Goal: Task Accomplishment & Management: Complete application form

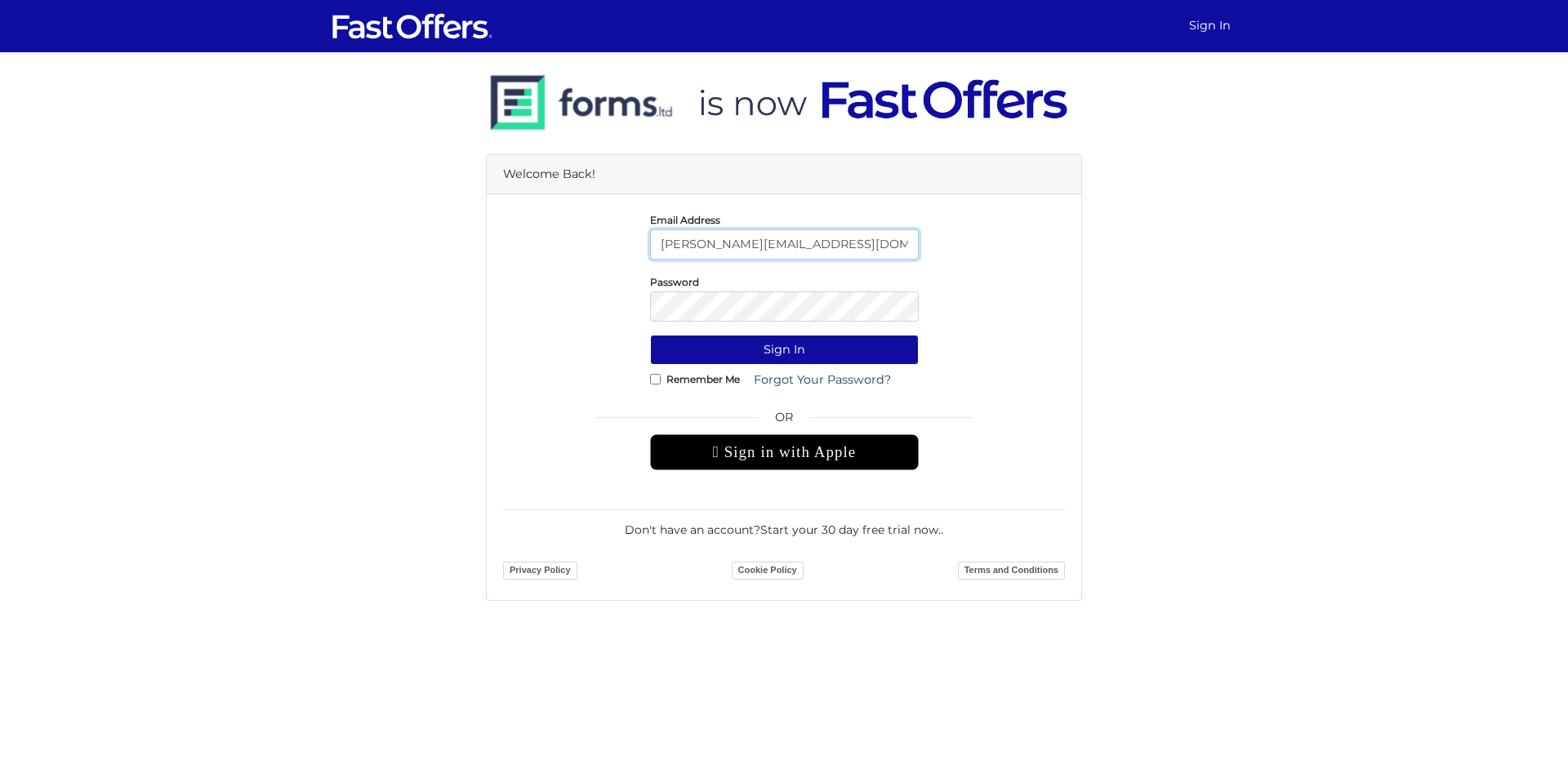
click at [738, 250] on input "andrewa@condos.ca" at bounding box center [784, 244] width 268 height 30
click at [738, 250] on input "[PERSON_NAME][EMAIL_ADDRESS][DOMAIN_NAME]" at bounding box center [784, 244] width 268 height 30
type input "arslan@saler.ca"
click at [691, 352] on button "Sign In" at bounding box center [784, 350] width 268 height 30
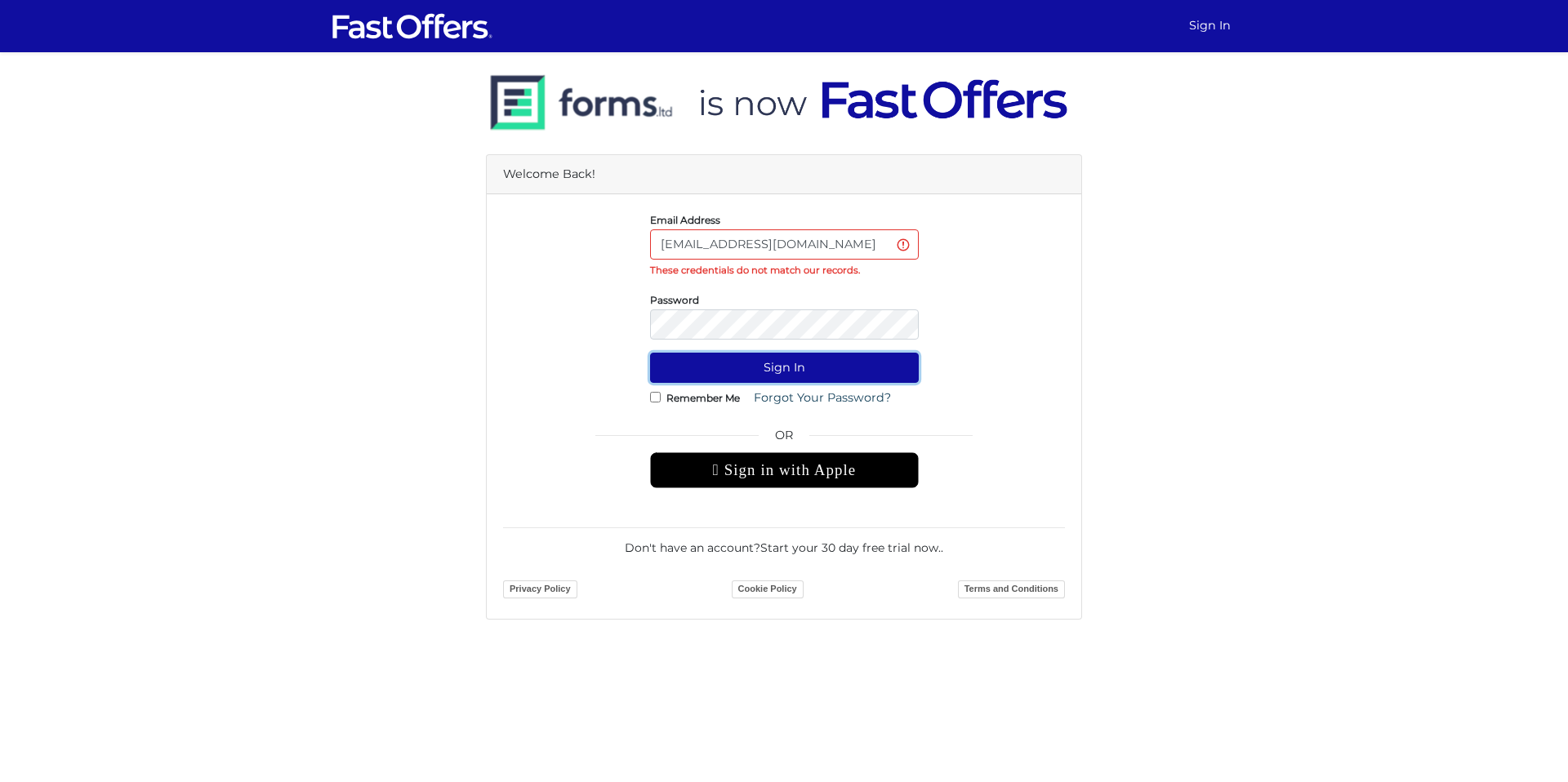
click at [791, 374] on button "Sign In" at bounding box center [784, 368] width 268 height 30
click at [814, 256] on input "[EMAIL_ADDRESS][DOMAIN_NAME]" at bounding box center [784, 244] width 268 height 30
click at [815, 253] on input "arslan@saler.ca" at bounding box center [784, 244] width 268 height 30
click at [815, 253] on input "[EMAIL_ADDRESS][DOMAIN_NAME]" at bounding box center [784, 244] width 268 height 30
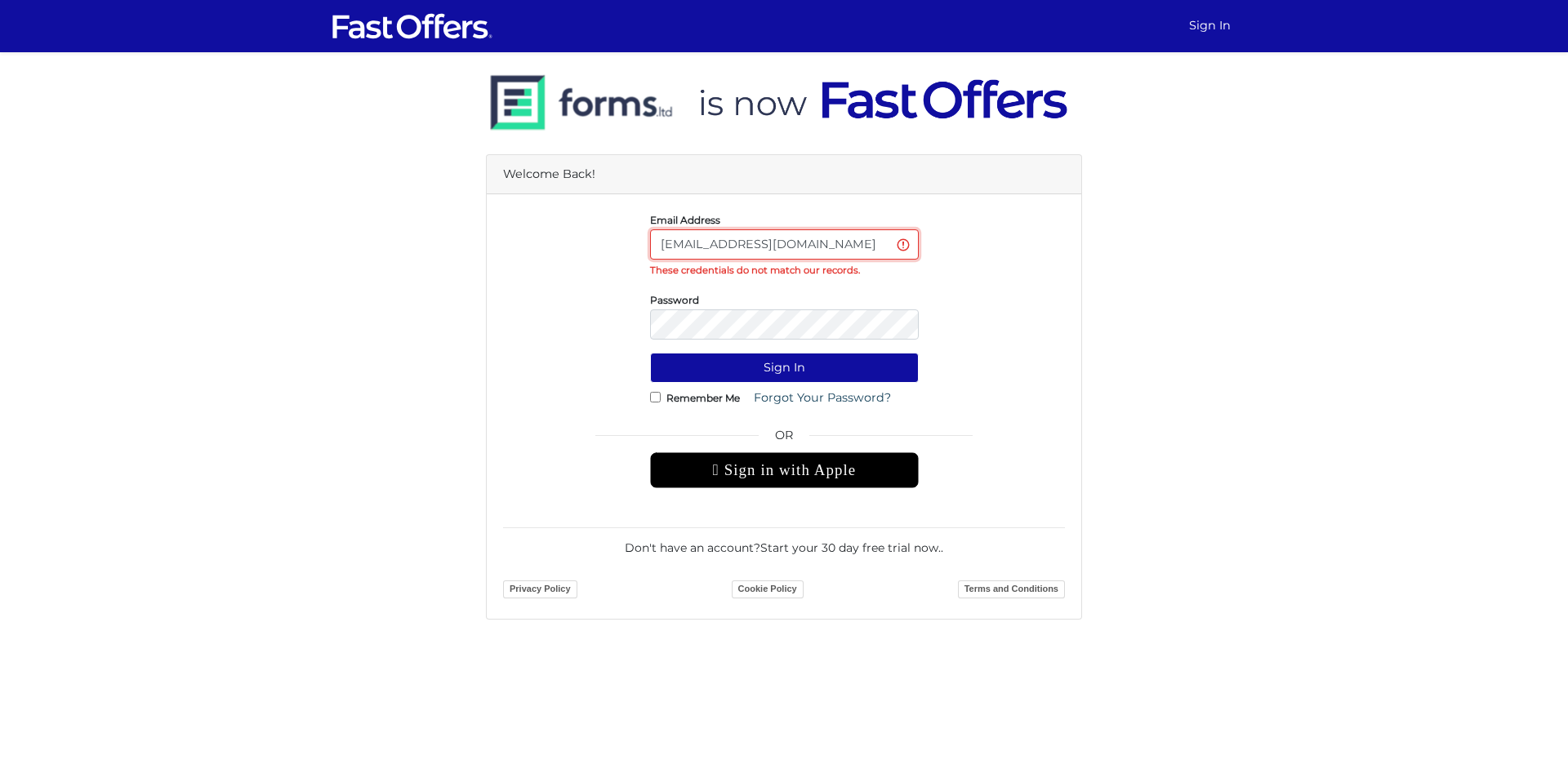
type input "andrewa@condos.ca"
click at [798, 396] on link "Forgot Your Password?" at bounding box center [822, 398] width 159 height 30
click at [890, 360] on button "Sign In" at bounding box center [784, 368] width 268 height 30
click at [381, 142] on div "Welcome Back! Email Address andrewa@condos.ca These credentials do not match ou…" at bounding box center [783, 336] width 931 height 568
click at [934, 585] on div "Privacy Policy Cookie Policy Terms and Conditions" at bounding box center [784, 589] width 562 height 26
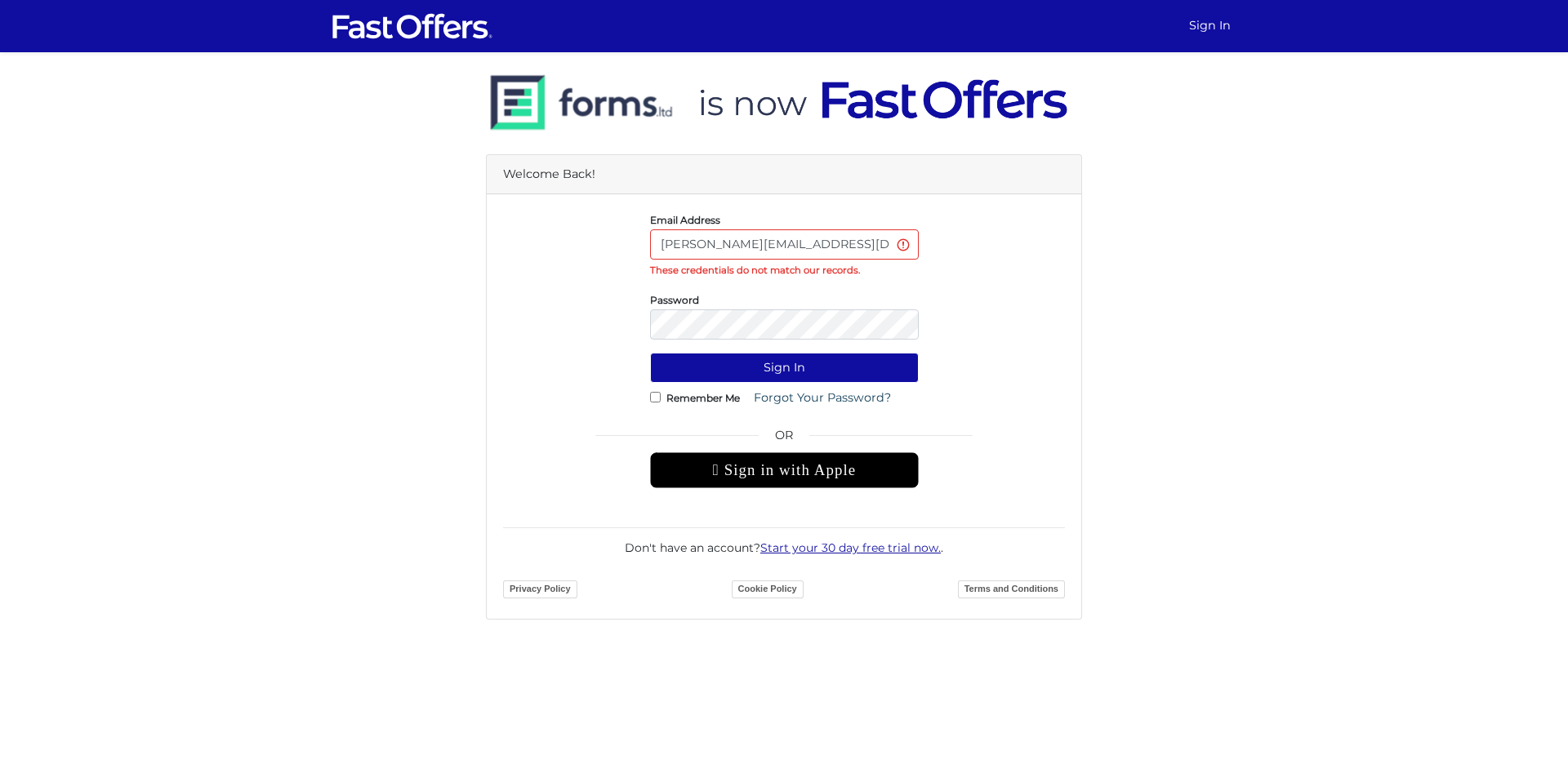
click at [779, 550] on link "Start your 30 day free trial now." at bounding box center [850, 547] width 181 height 15
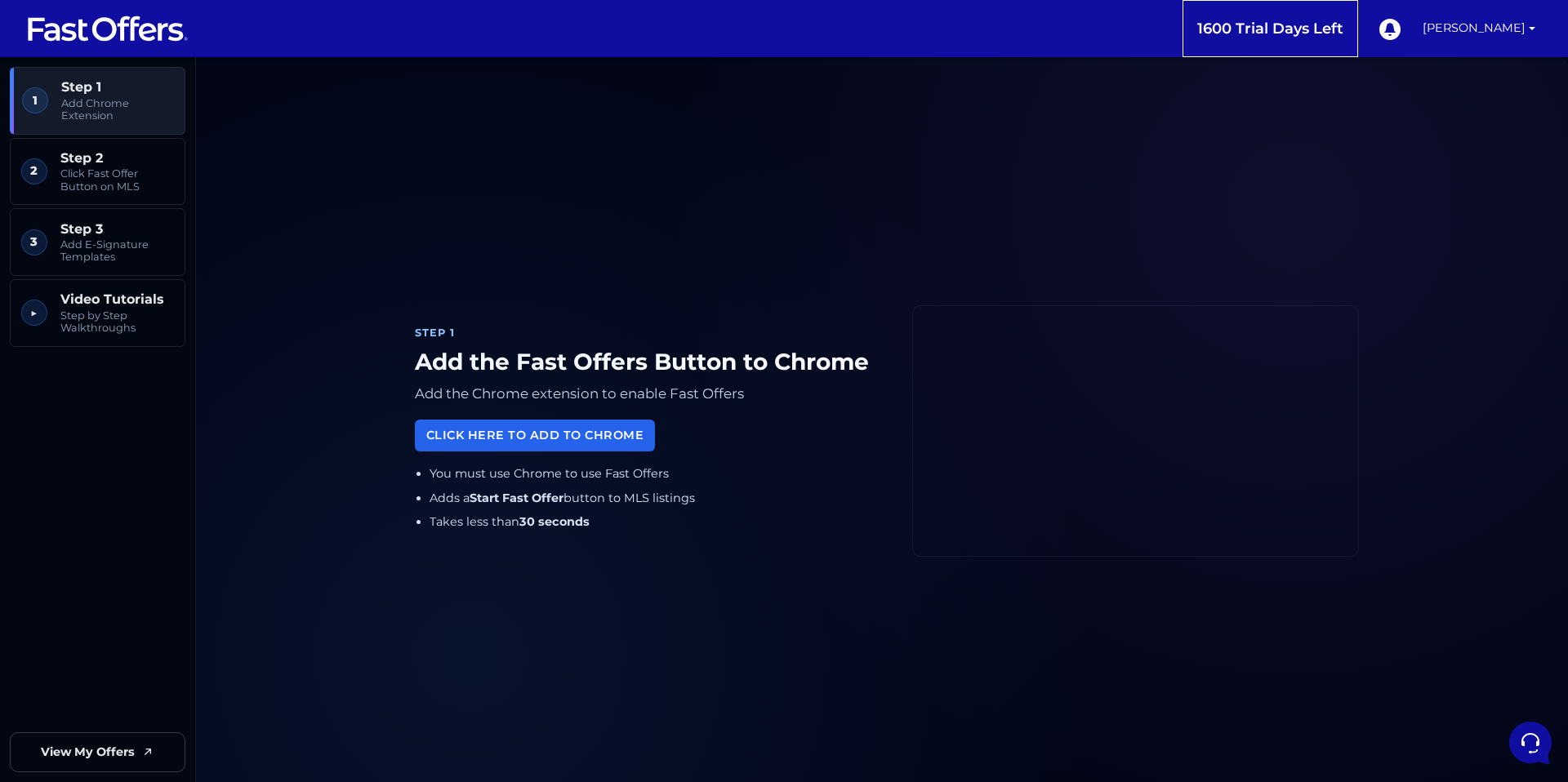
click at [1492, 63] on section "Step 1 Add the Fast Offers Button to Chrome Add the Chrome extension to enable …" at bounding box center [881, 431] width 1372 height 747
click at [1484, 40] on link "Andrew Ahmed" at bounding box center [1479, 28] width 126 height 58
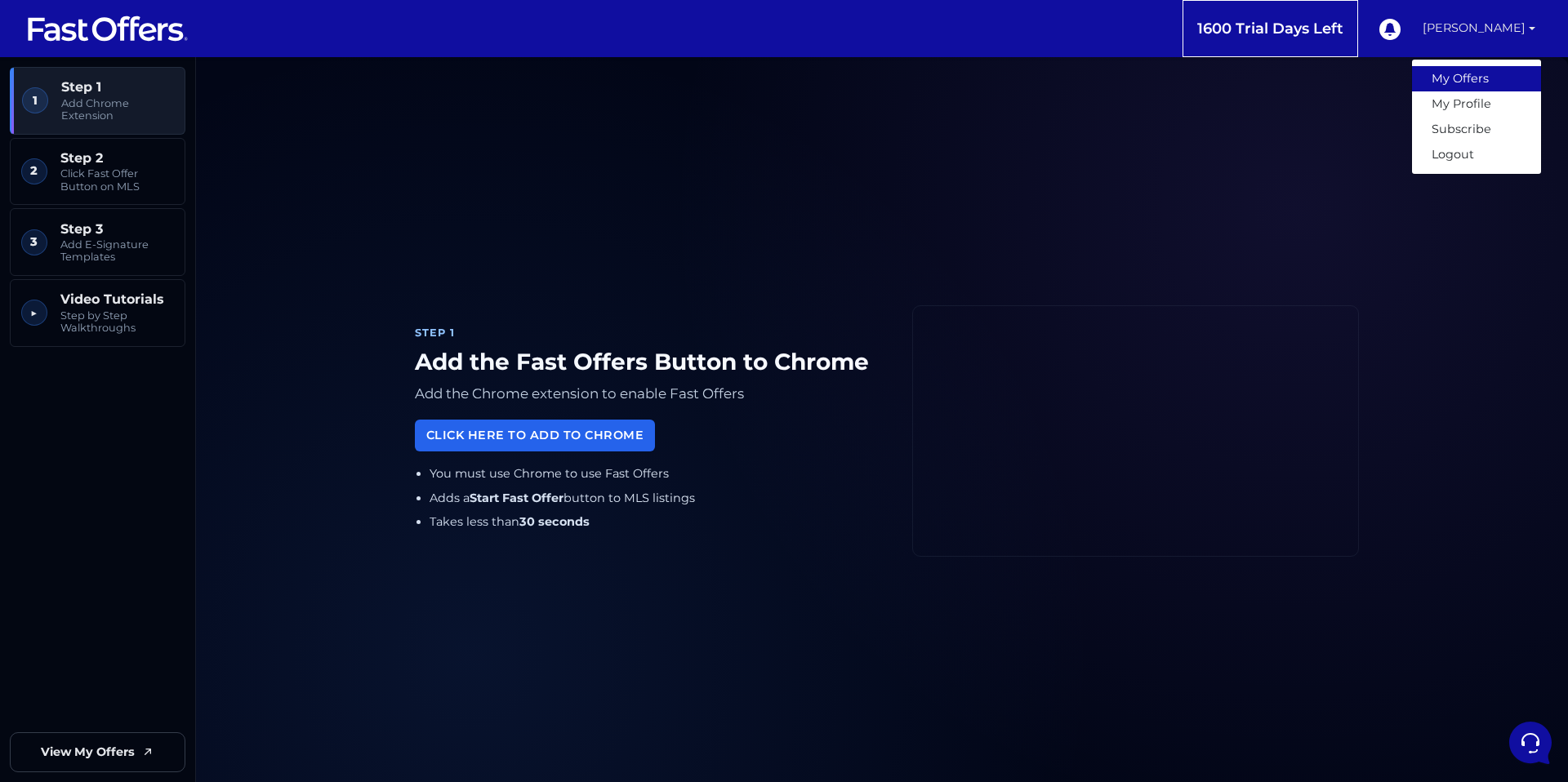
click at [1471, 78] on link "My Offers" at bounding box center [1477, 79] width 129 height 26
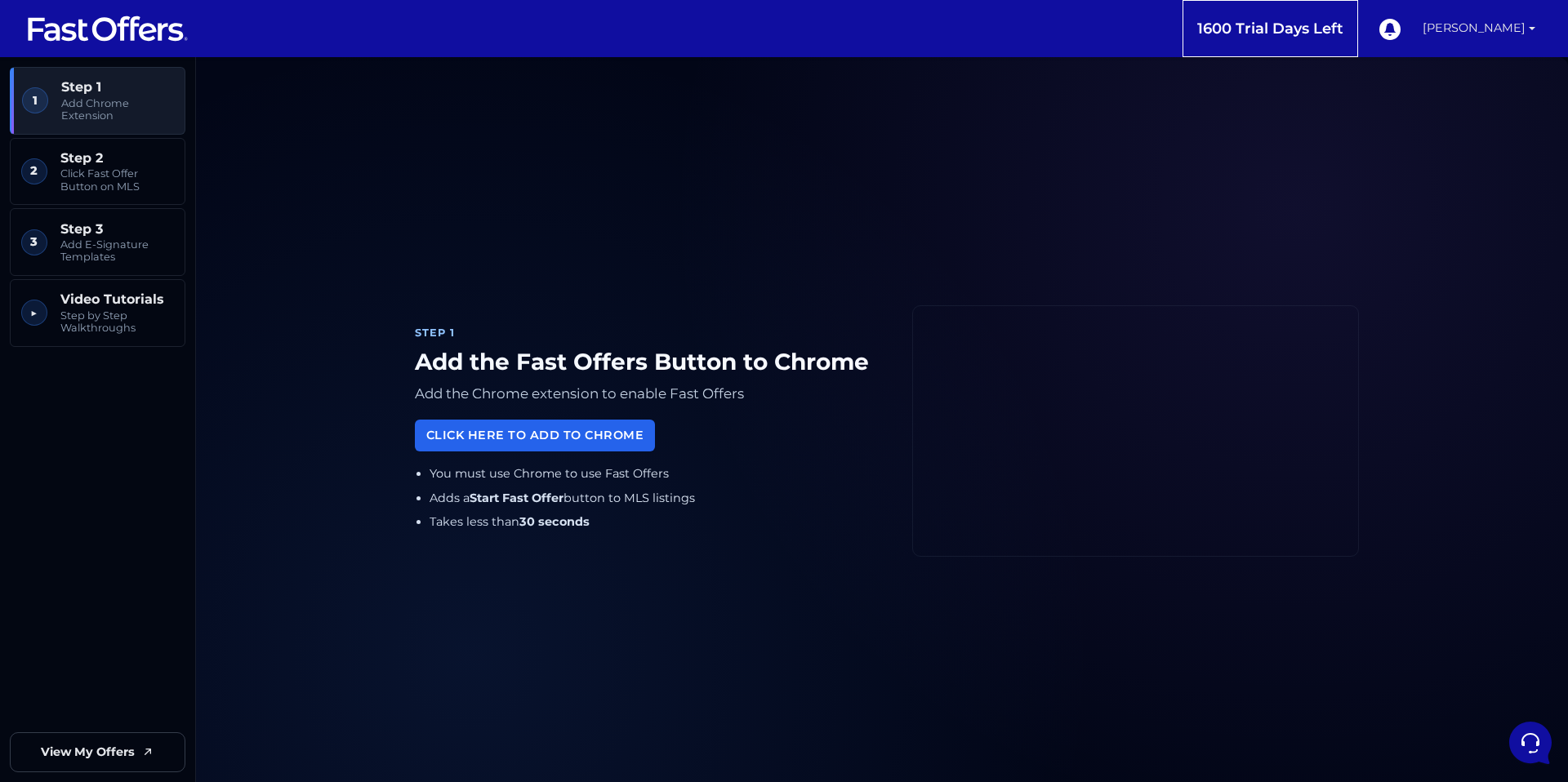
click at [1486, 36] on link "Andrew Ahmed" at bounding box center [1479, 28] width 126 height 58
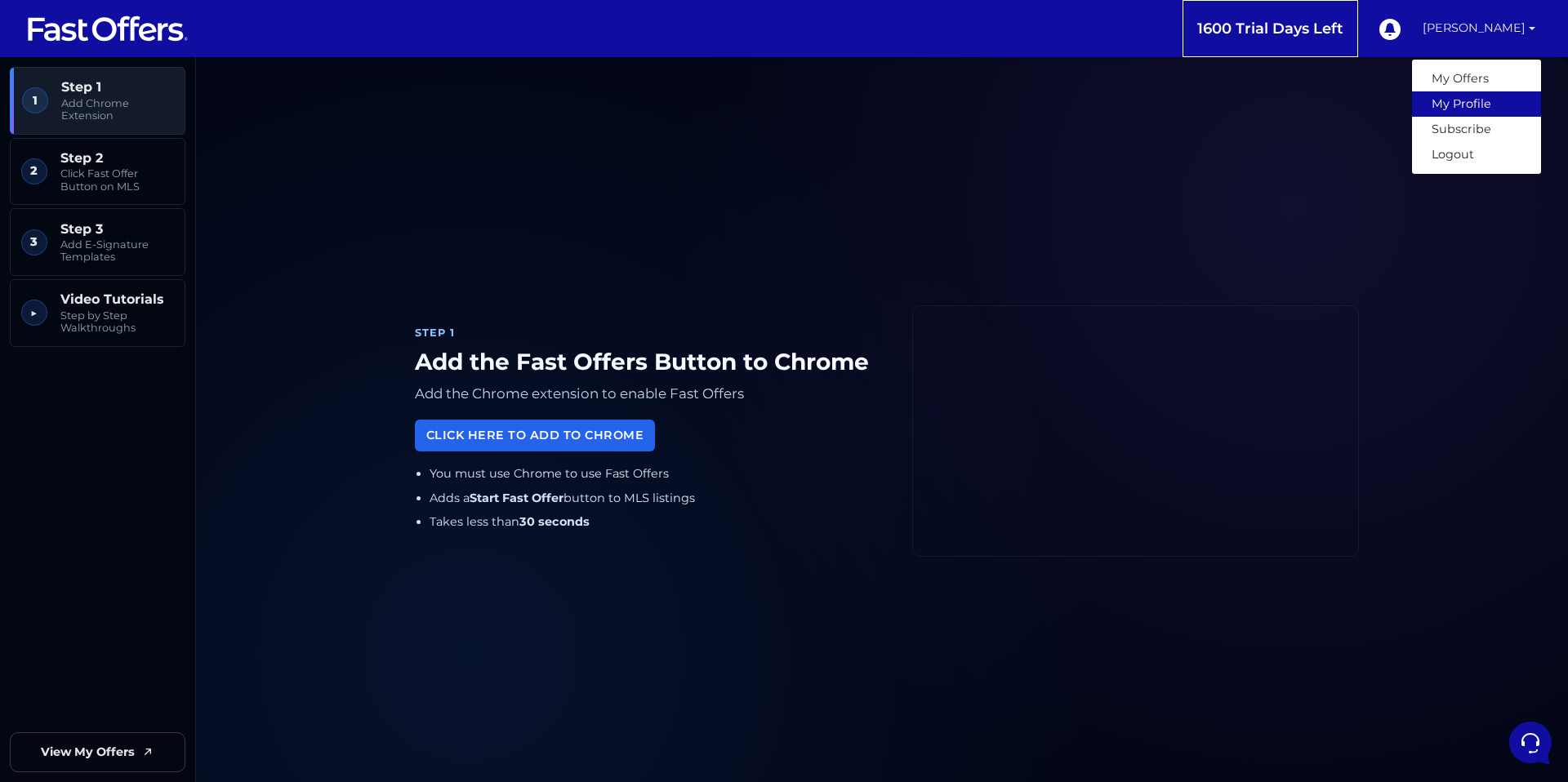
click at [1462, 99] on link "My Profile" at bounding box center [1477, 104] width 129 height 26
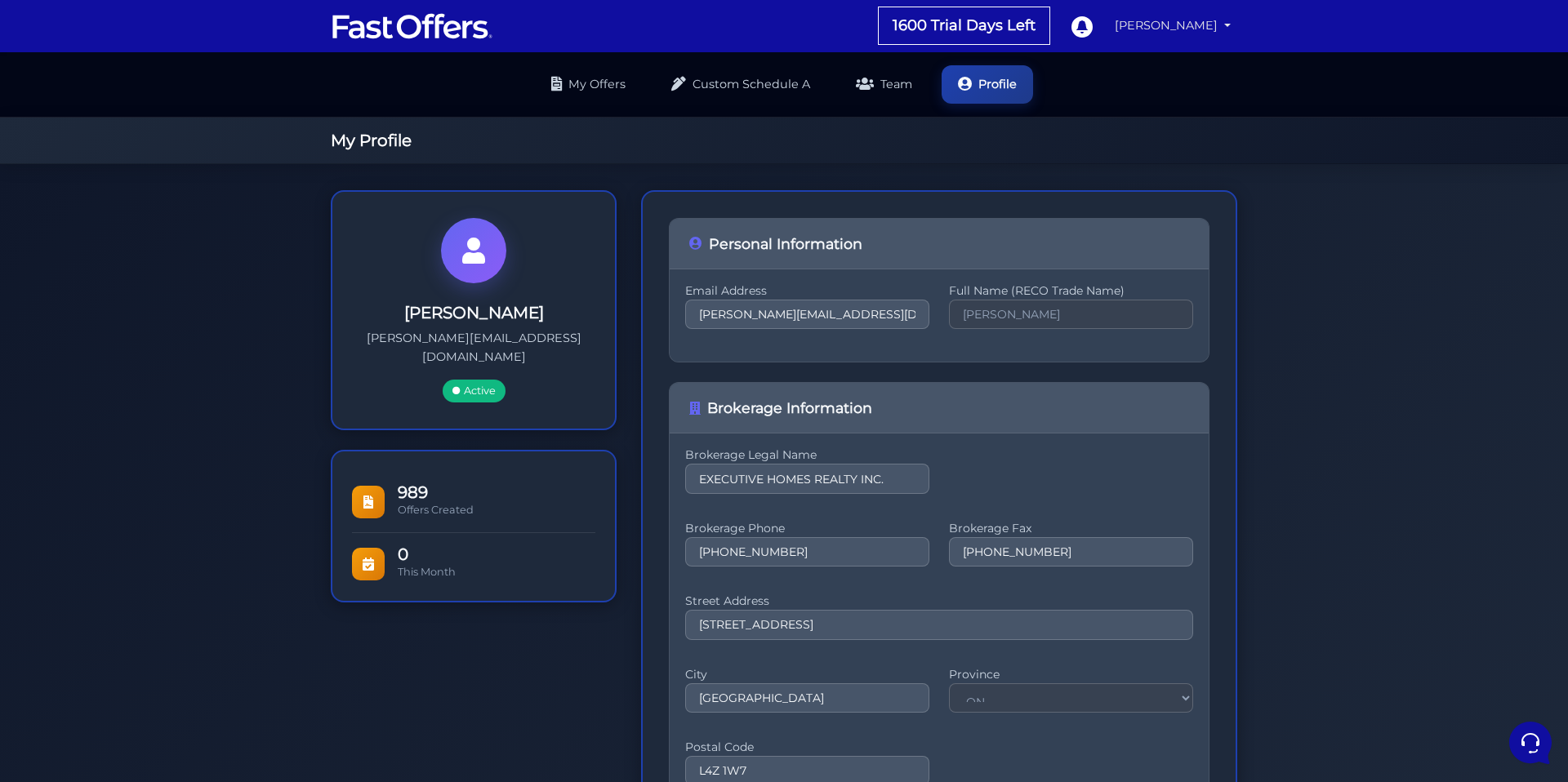
click at [1215, 16] on link "[PERSON_NAME]" at bounding box center [1173, 26] width 129 height 32
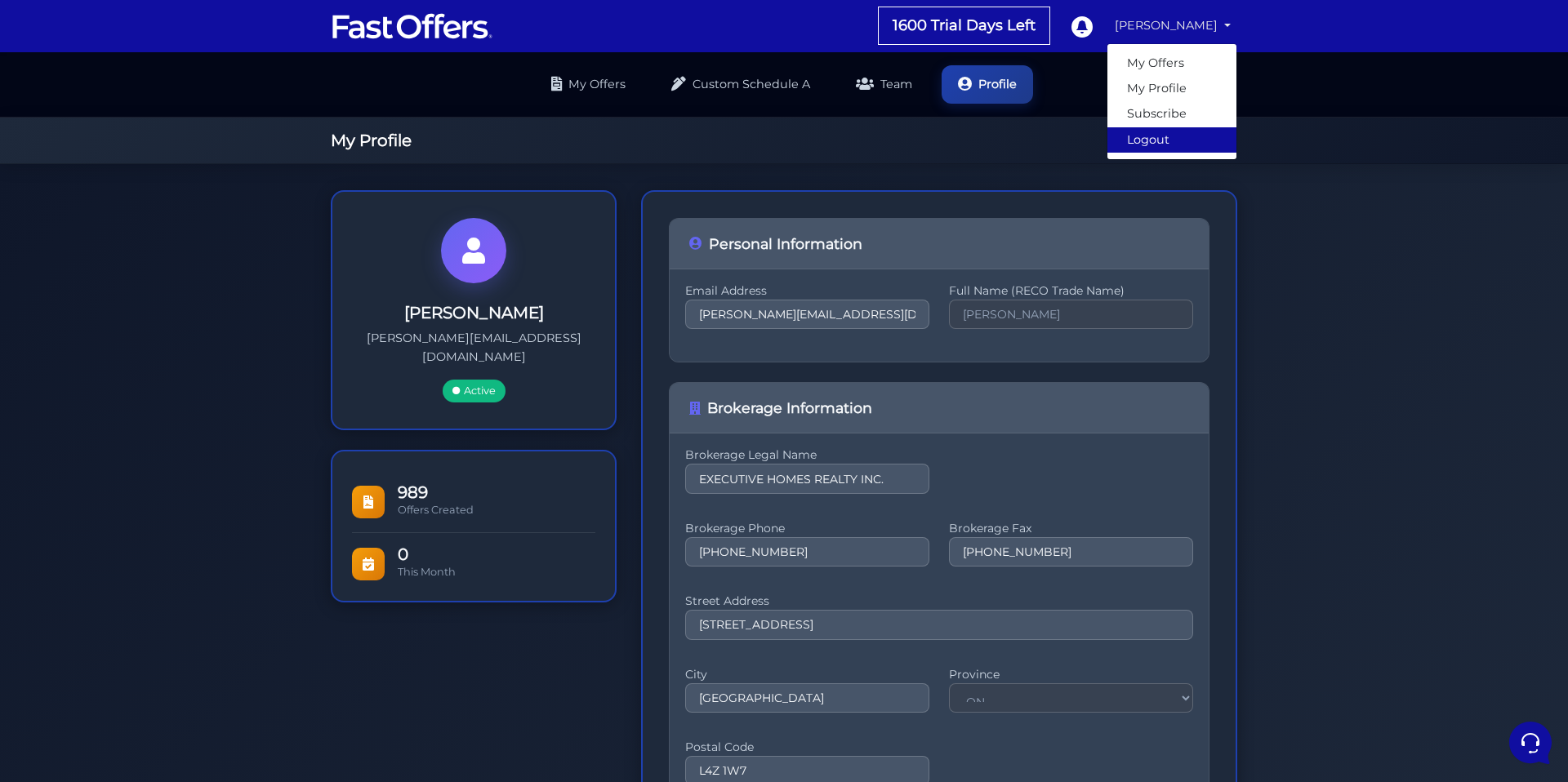
click at [1149, 135] on link "Logout" at bounding box center [1172, 140] width 129 height 26
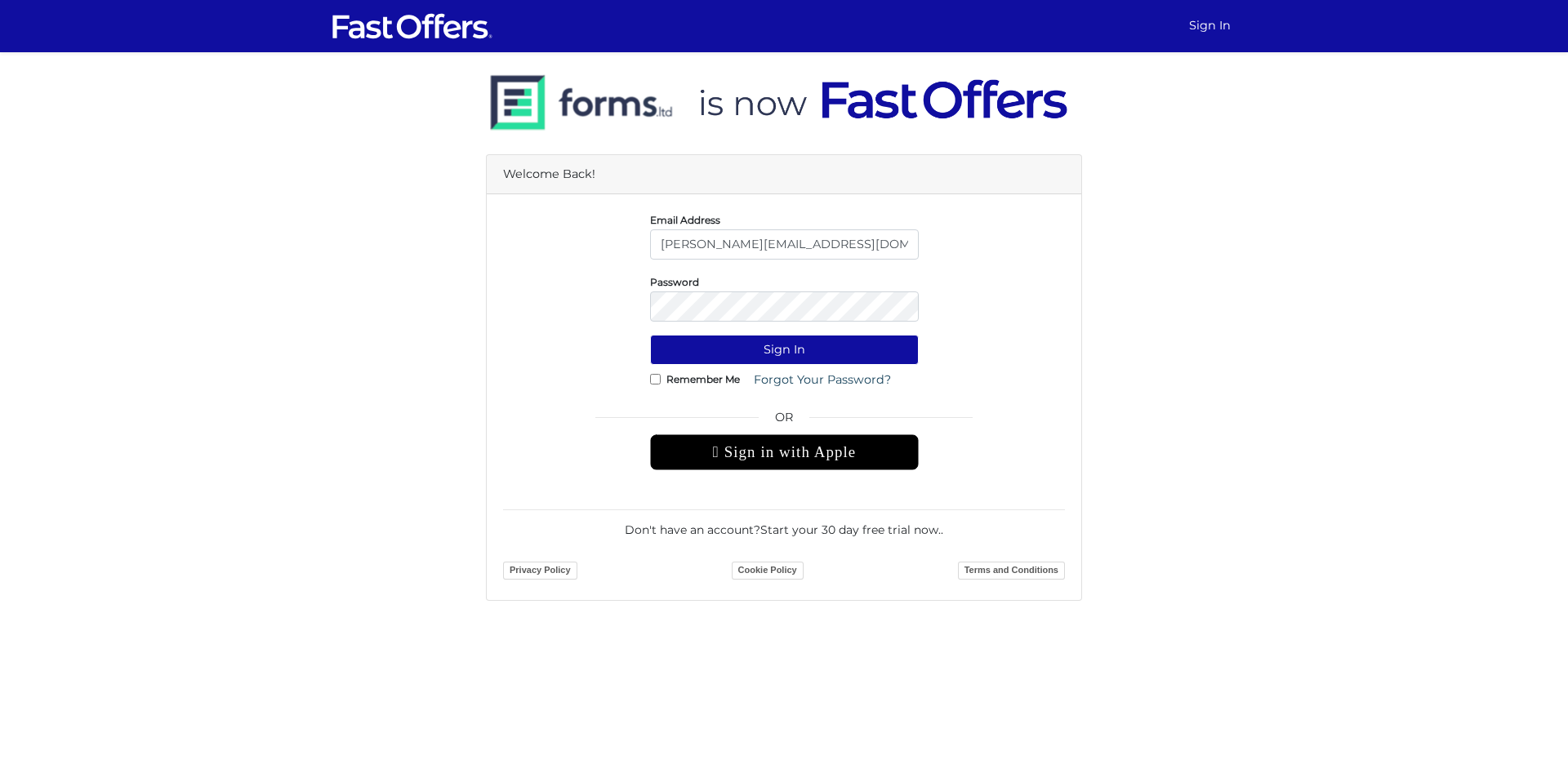
click at [778, 243] on input "andrewa@condos.ca" at bounding box center [784, 244] width 268 height 30
type input "[EMAIL_ADDRESS][DOMAIN_NAME]"
click at [809, 347] on button "Sign In" at bounding box center [784, 350] width 268 height 30
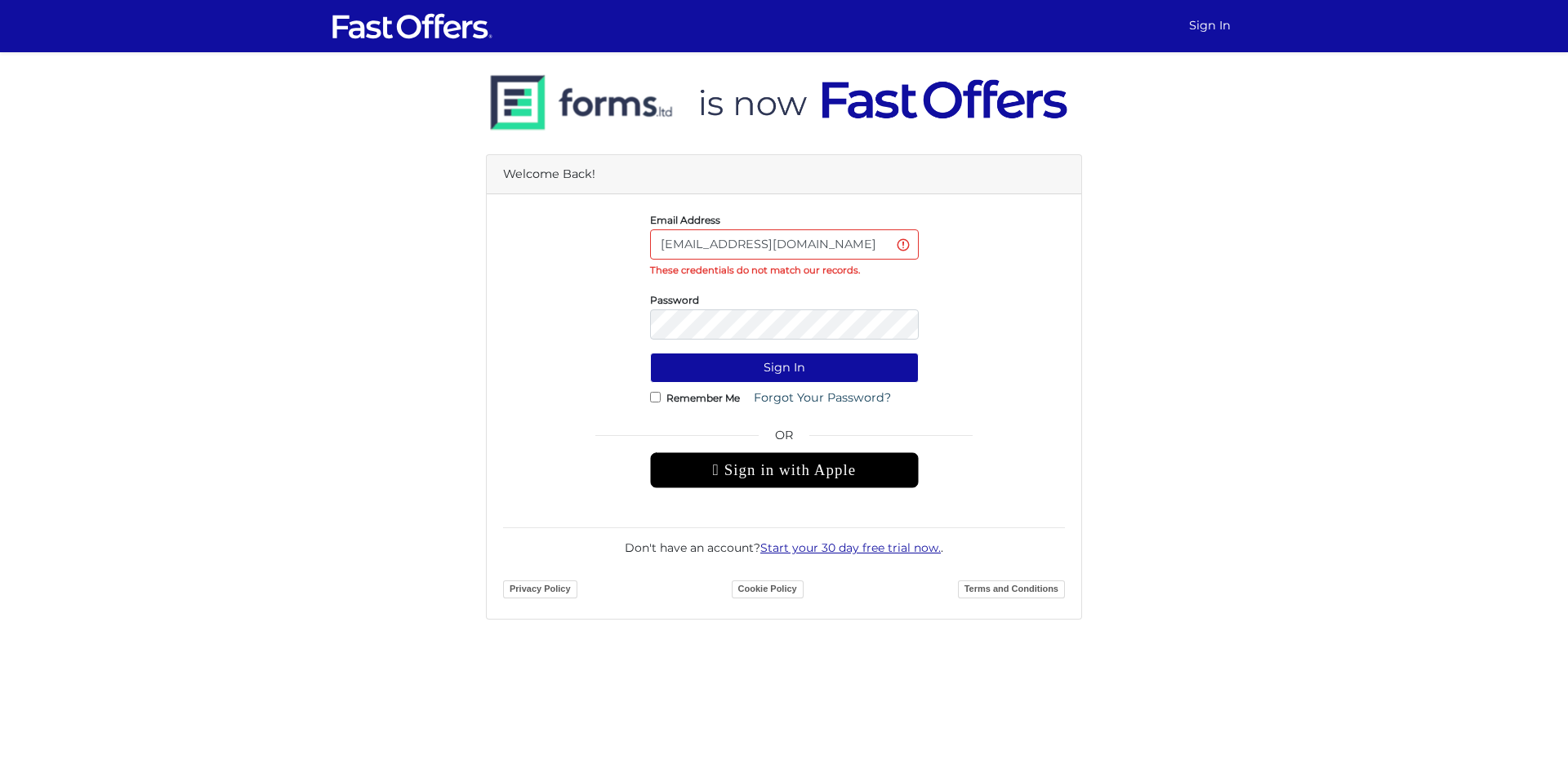
click at [846, 547] on link "Start your 30 day free trial now." at bounding box center [850, 547] width 181 height 15
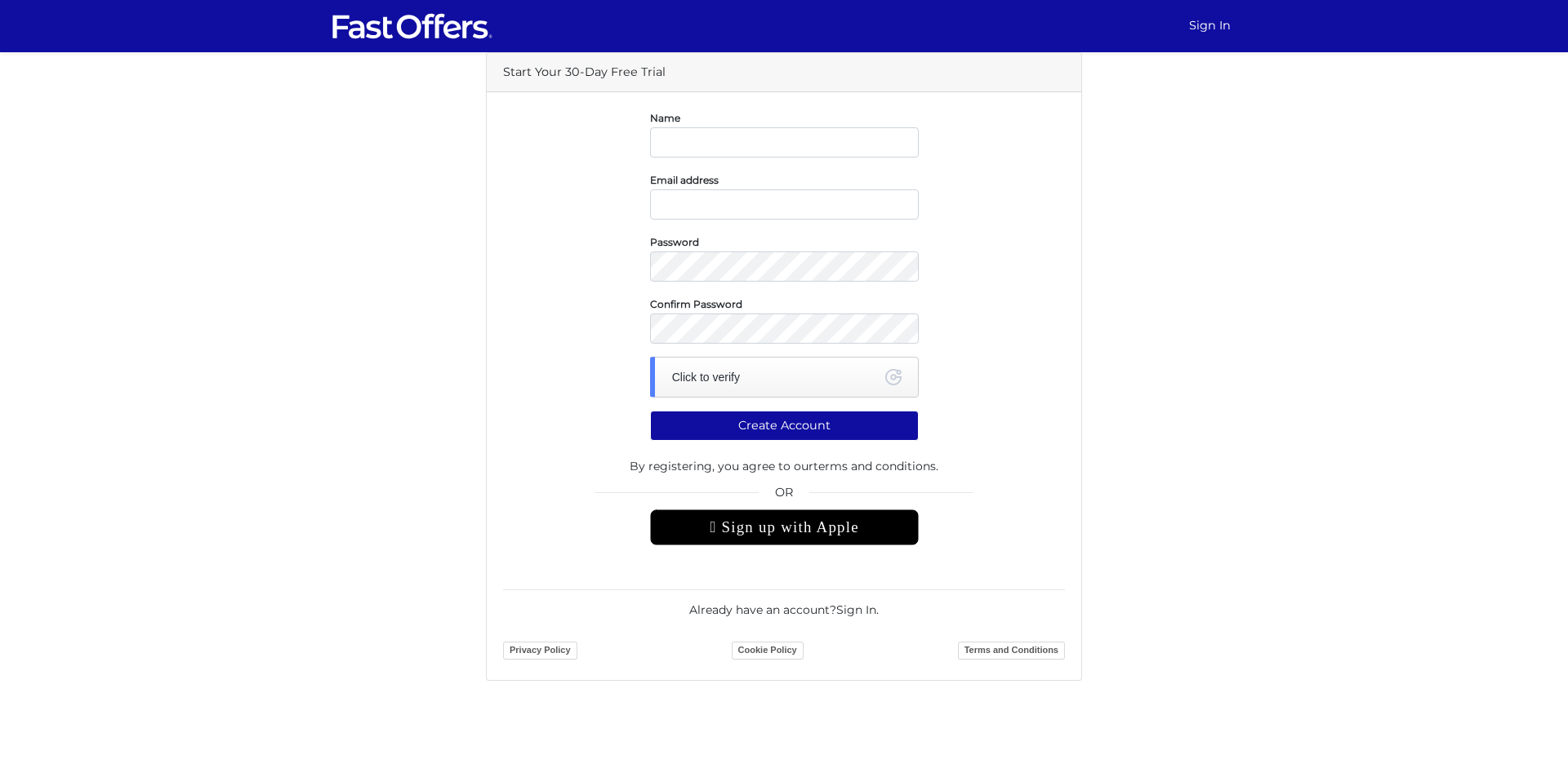
click at [737, 146] on input "text" at bounding box center [784, 143] width 268 height 30
type input "a"
click at [722, 198] on input "email" at bounding box center [784, 205] width 268 height 30
type input "[EMAIL_ADDRESS][DOMAIN_NAME]"
click at [974, 338] on div "Confirm Password" at bounding box center [784, 319] width 586 height 49
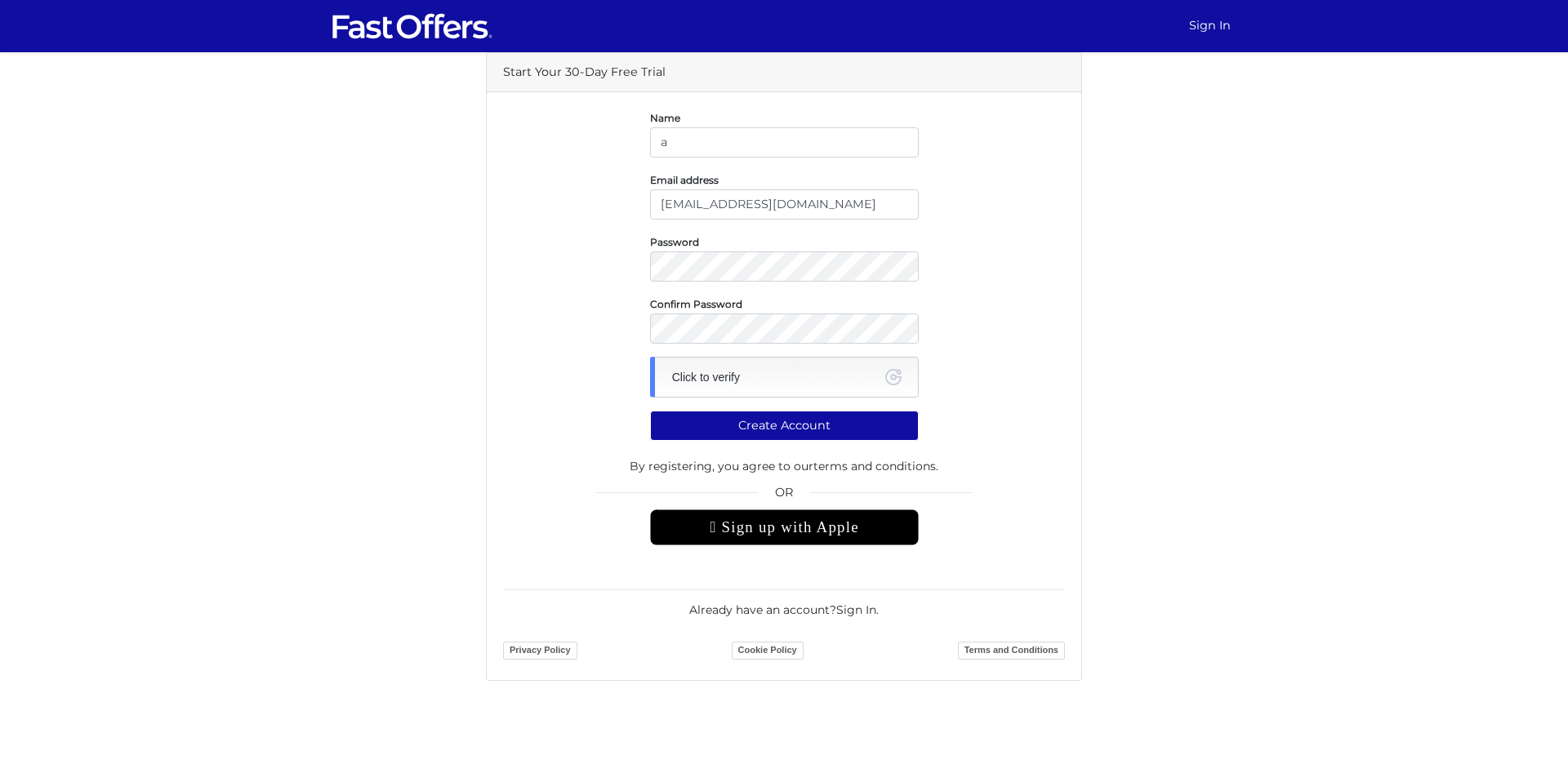
click at [858, 372] on div "Click to verify" at bounding box center [784, 377] width 268 height 41
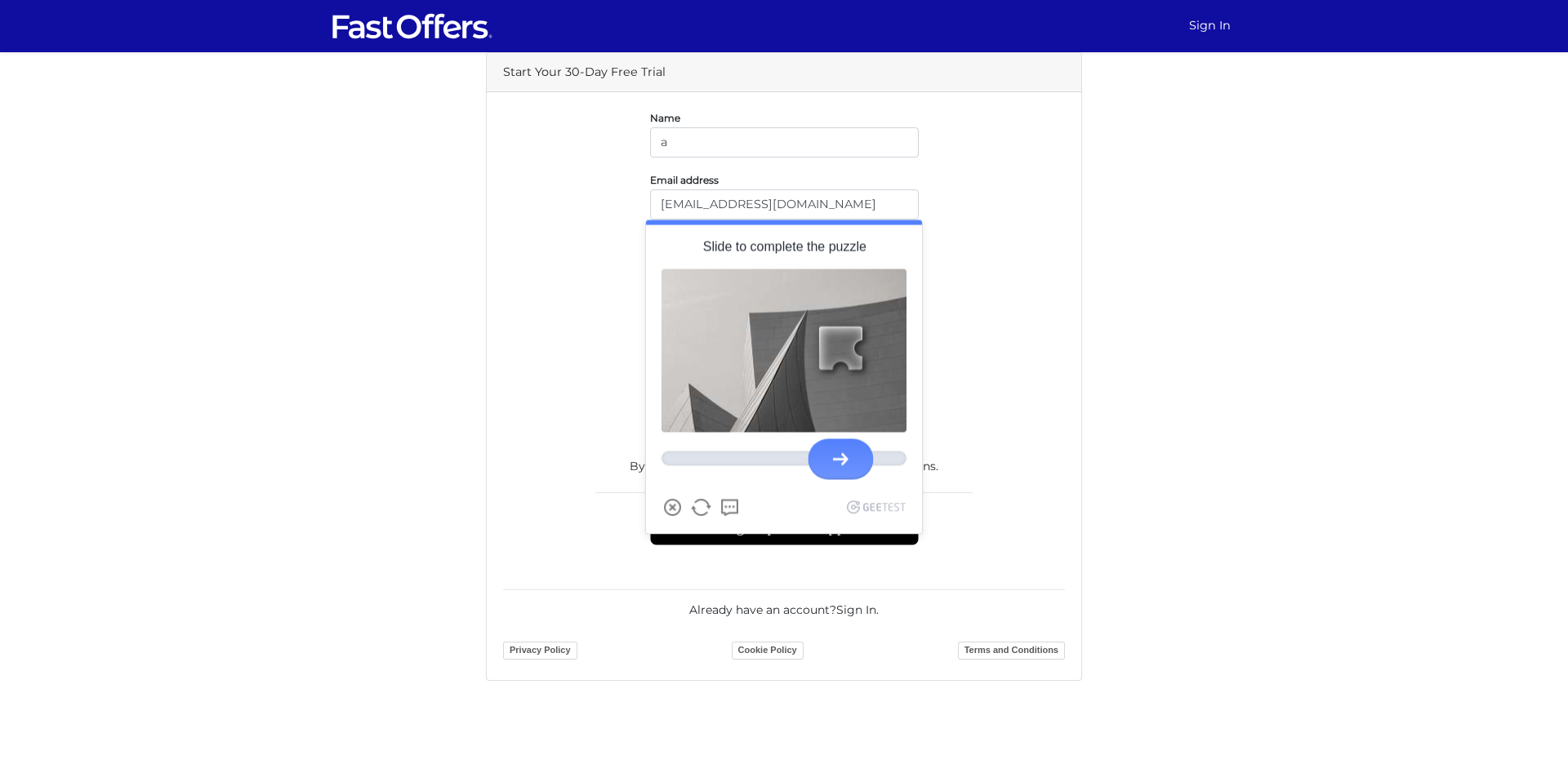
click at [838, 461] on div at bounding box center [841, 460] width 16 height 13
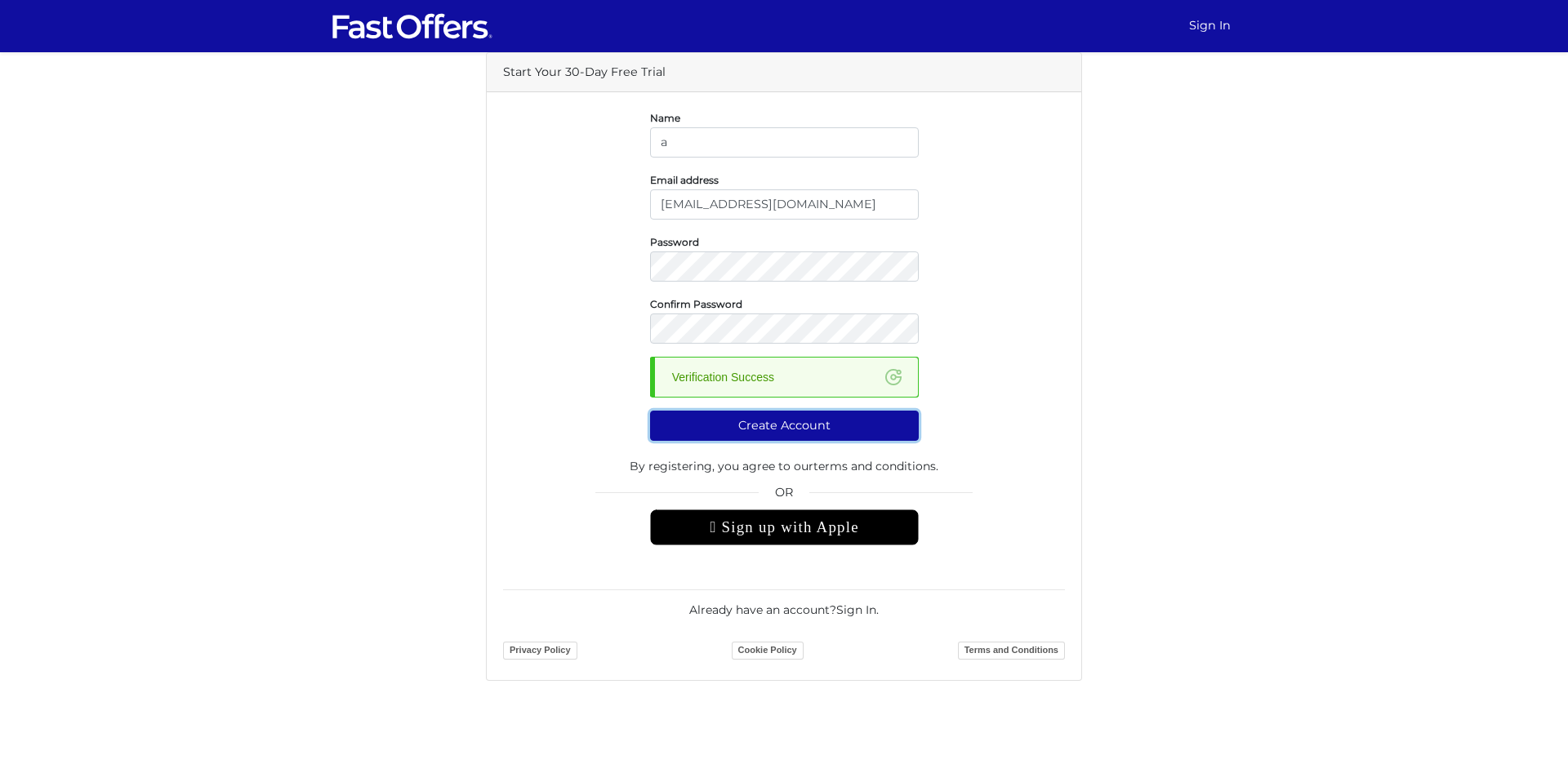
click at [820, 418] on button "Create Account" at bounding box center [784, 426] width 268 height 30
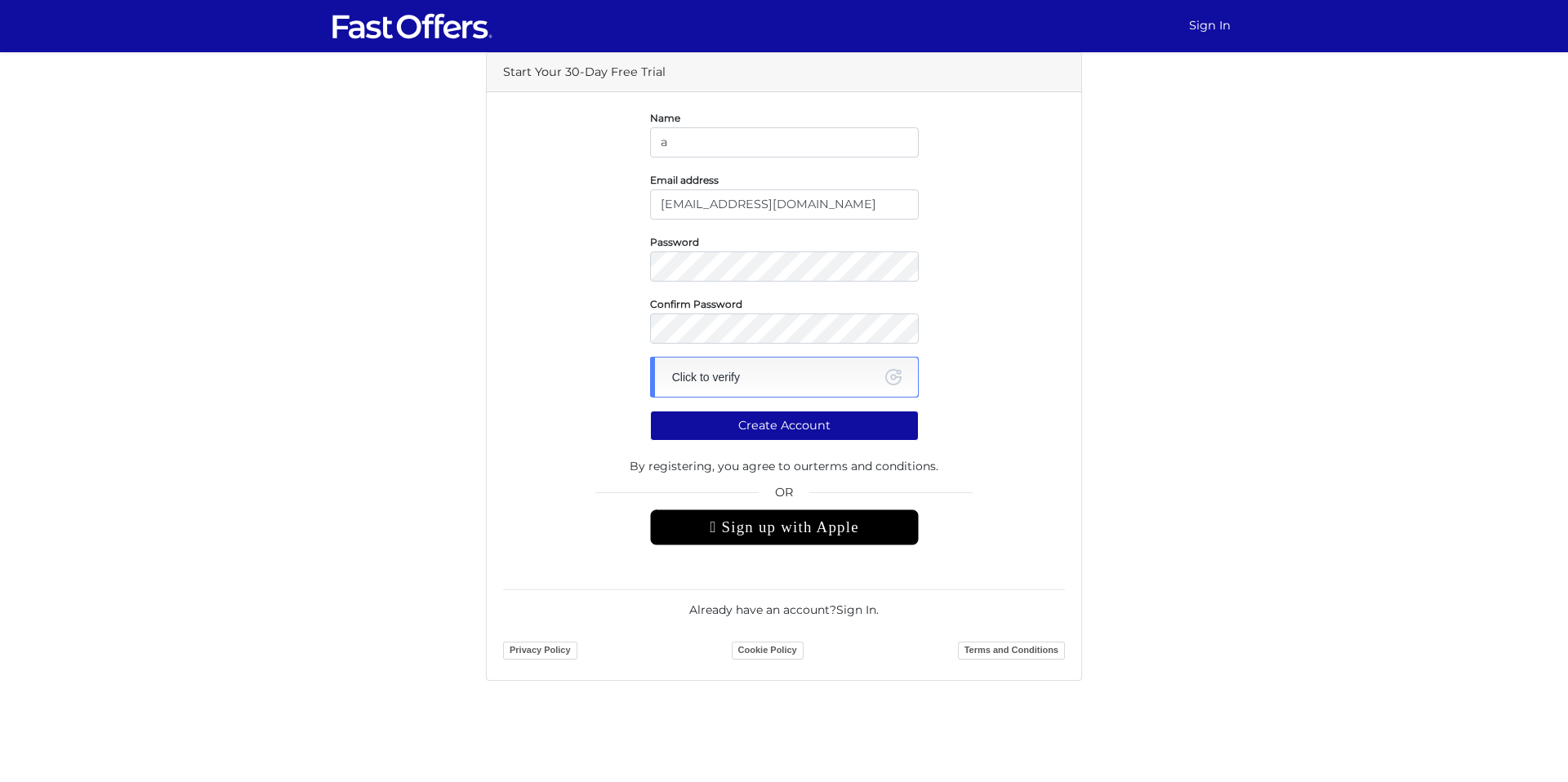
click at [692, 381] on div "Click to verify" at bounding box center [784, 377] width 268 height 41
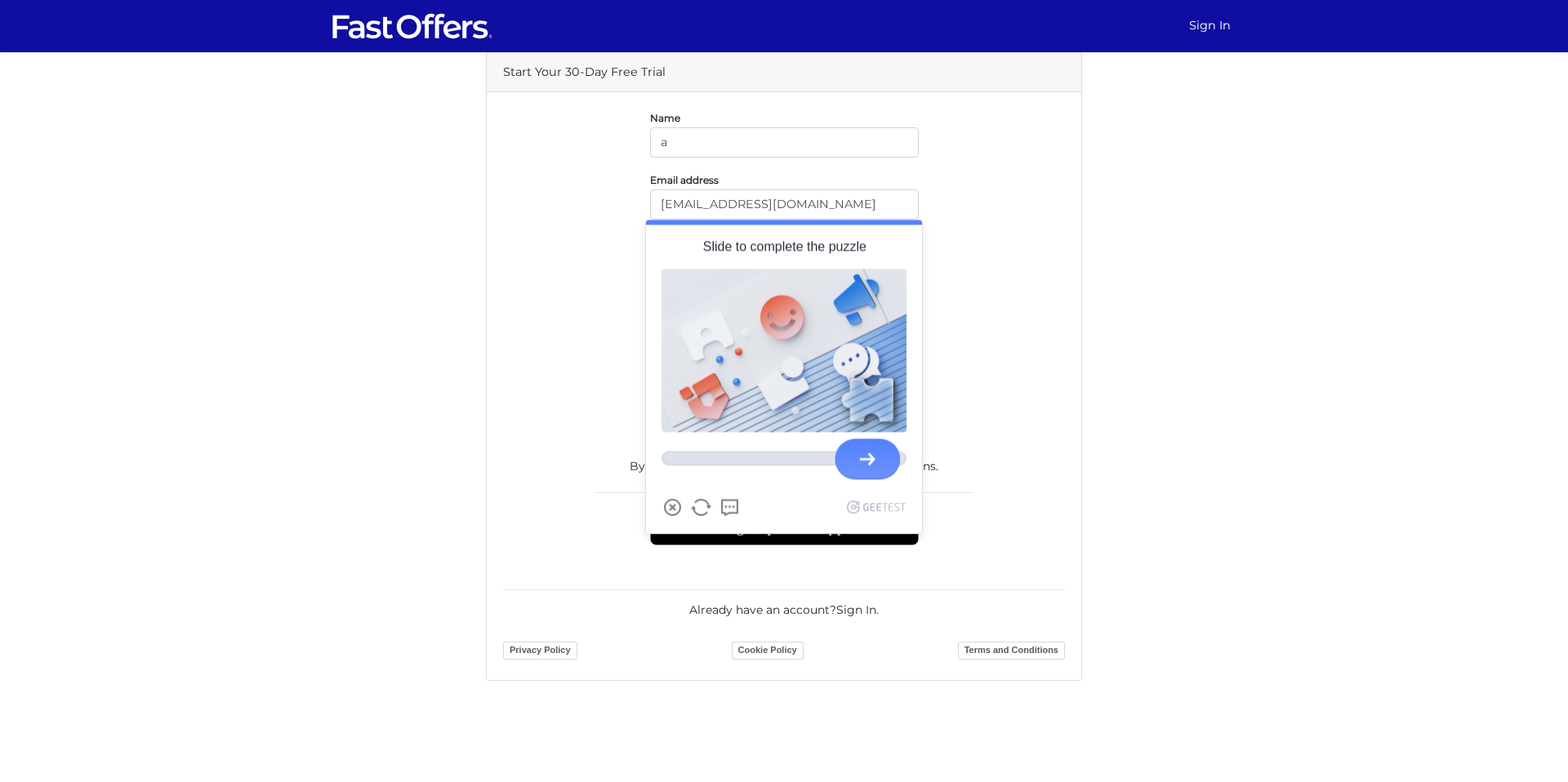
click at [870, 464] on div at bounding box center [868, 460] width 16 height 13
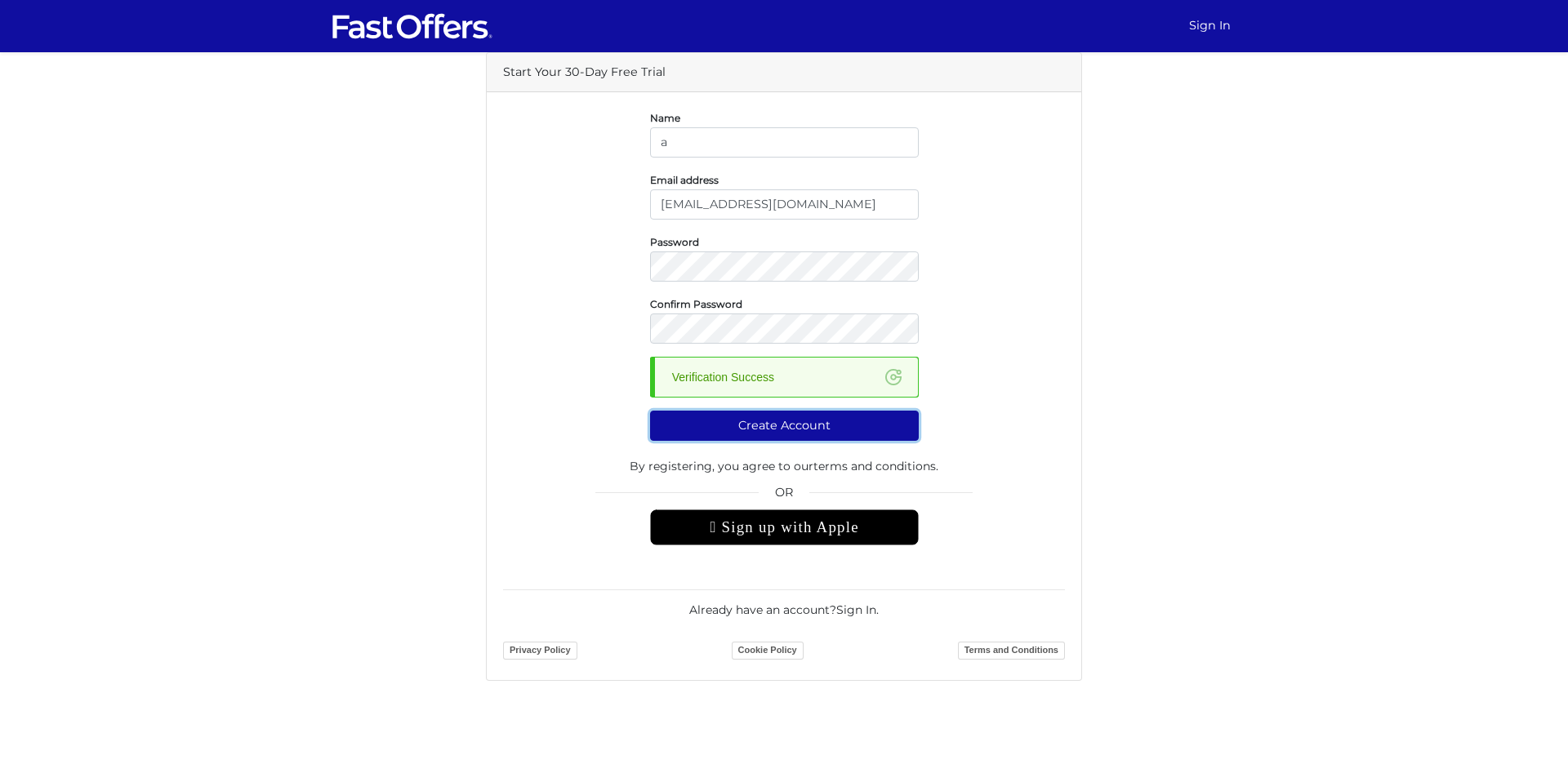
click at [745, 427] on button "Create Account" at bounding box center [784, 426] width 268 height 30
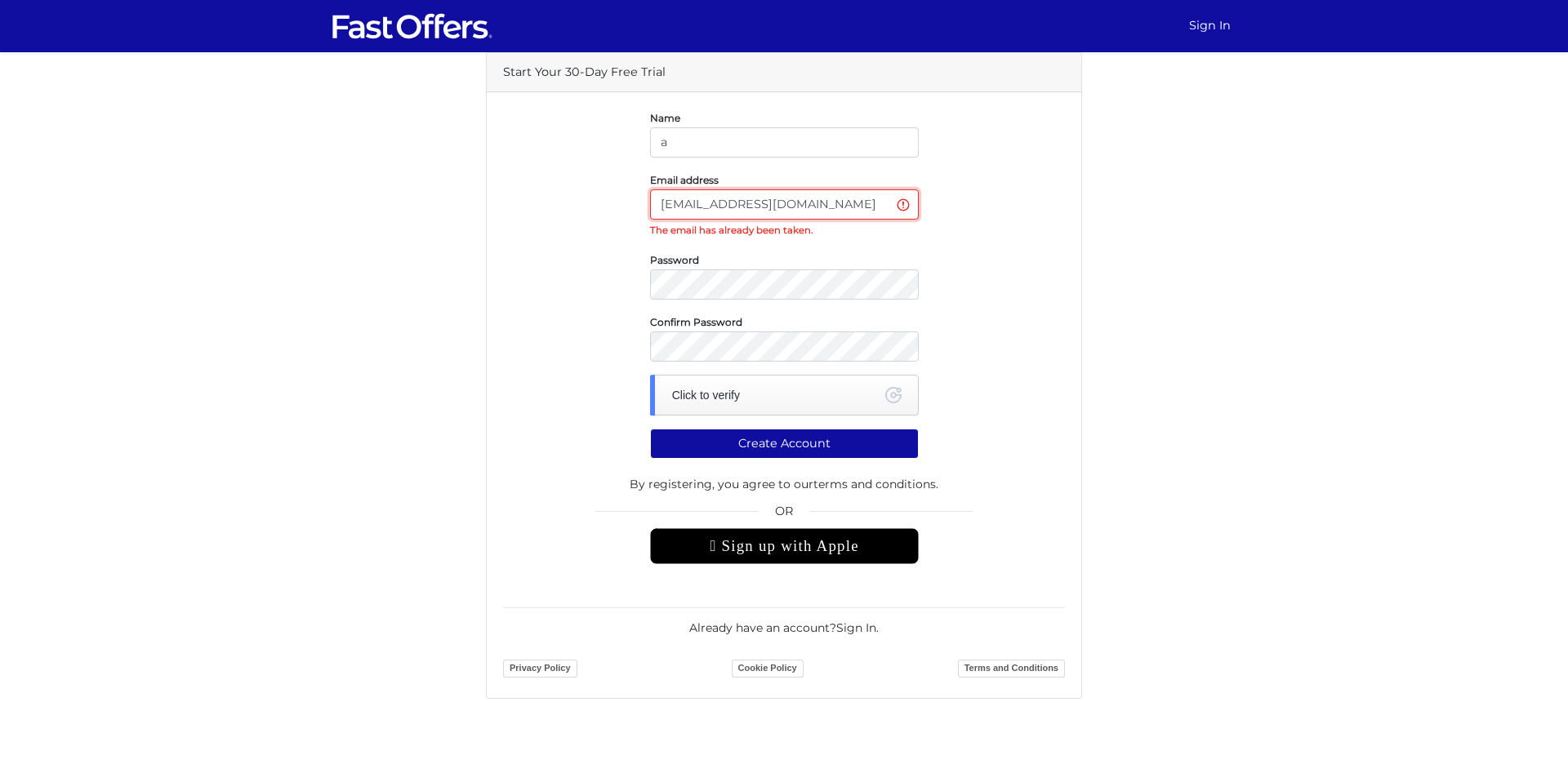
click at [676, 203] on input "[EMAIL_ADDRESS][DOMAIN_NAME]" at bounding box center [784, 205] width 268 height 30
type input "[PERSON_NAME][EMAIL_ADDRESS][DOMAIN_NAME]"
click at [711, 141] on input "a" at bounding box center [784, 143] width 268 height 30
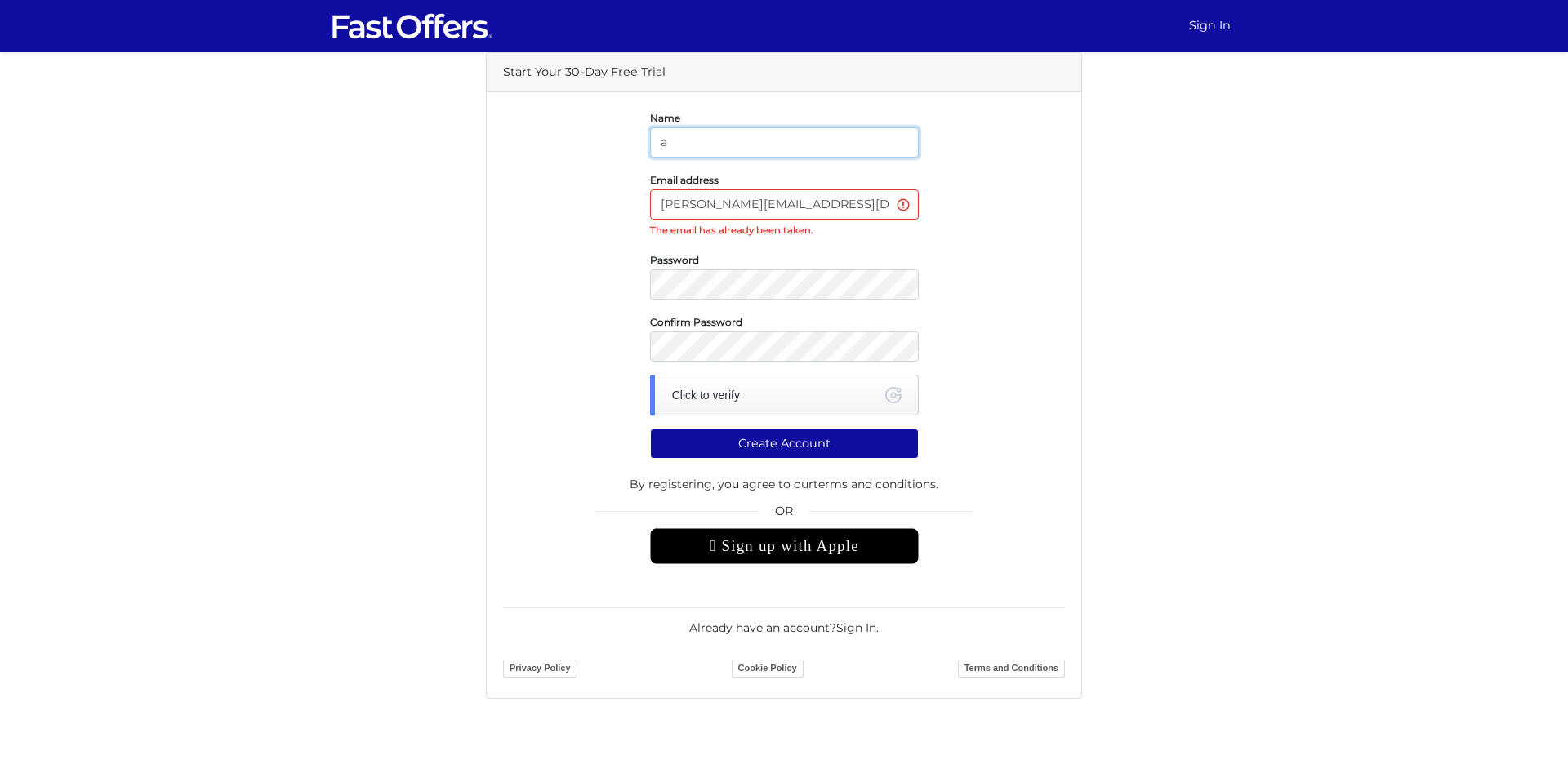
paste input "Bluejays19"
click at [710, 140] on input "Bluejays19" at bounding box center [784, 143] width 268 height 30
type input "Sicko"
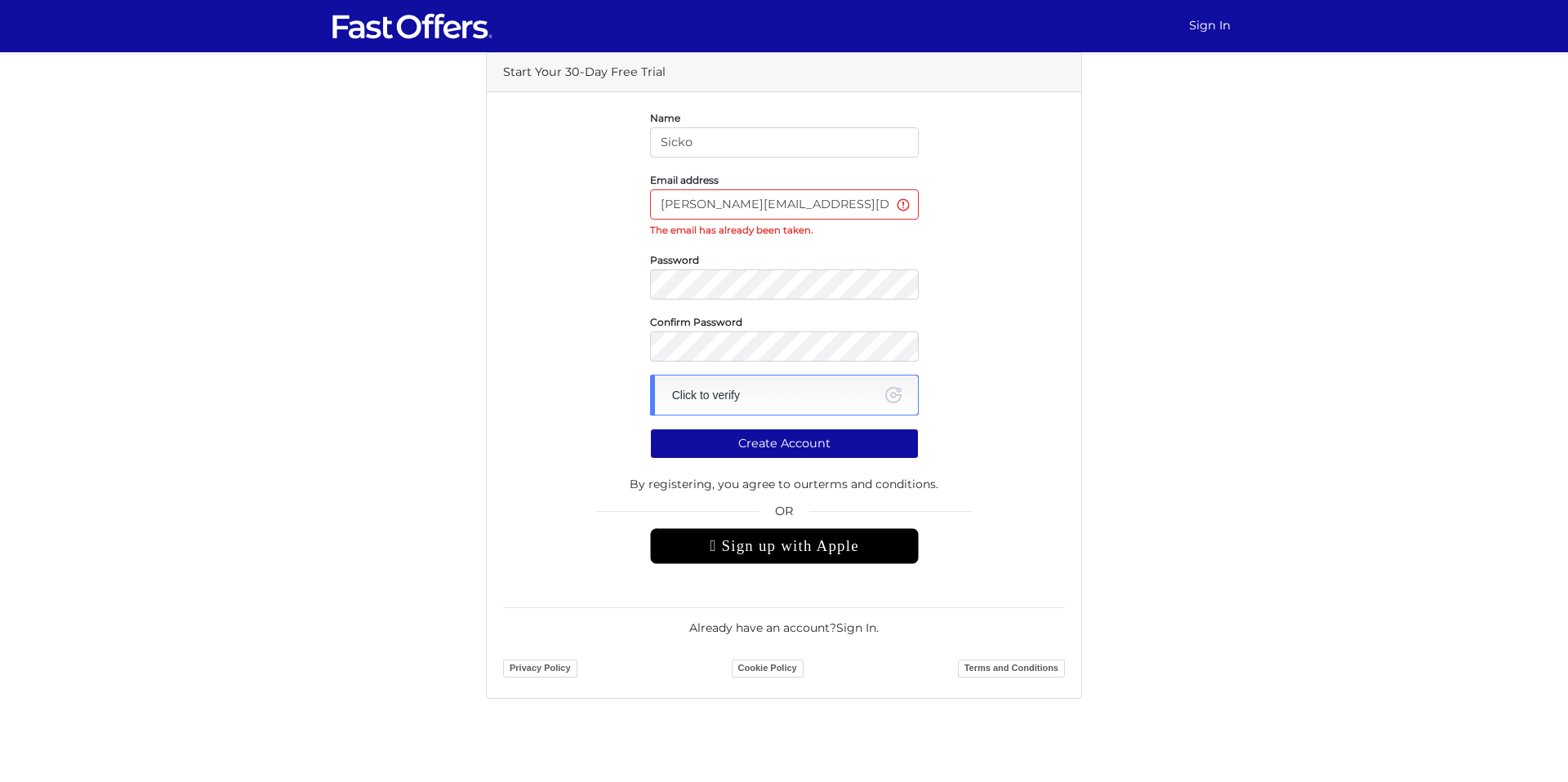
click at [734, 391] on div "Click to verify" at bounding box center [784, 395] width 268 height 41
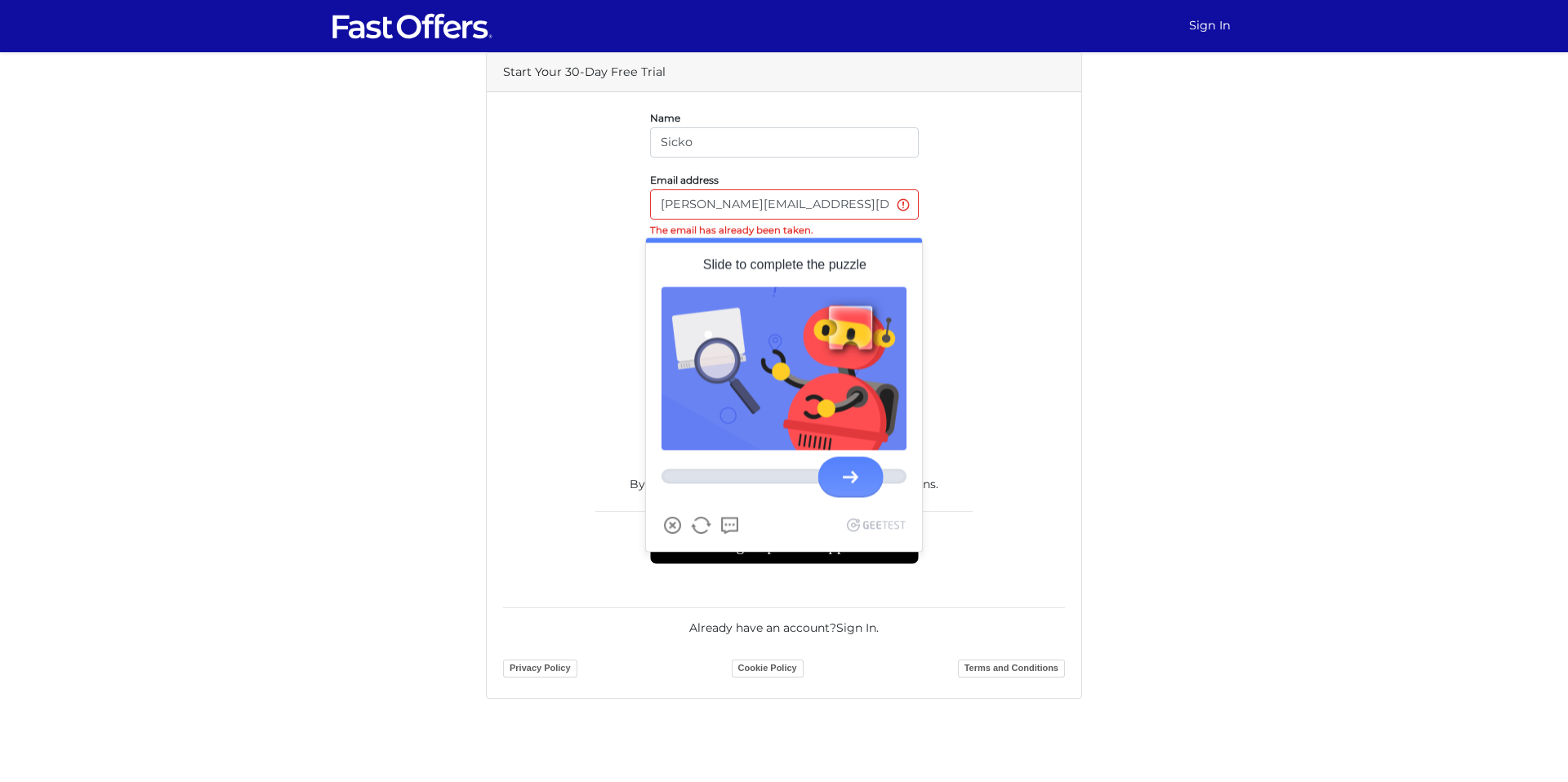
click at [831, 492] on div at bounding box center [851, 477] width 66 height 41
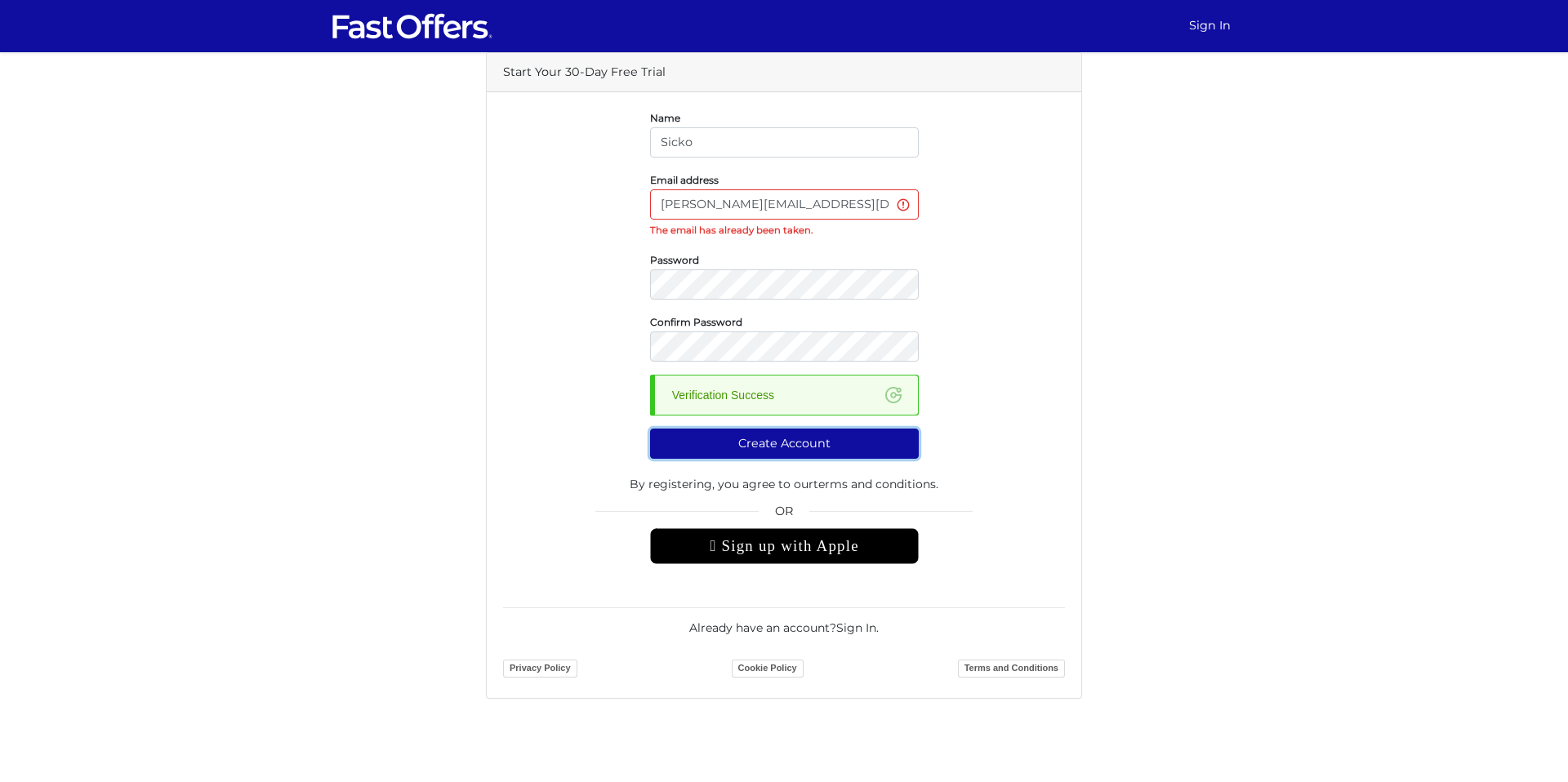
click at [786, 454] on button "Create Account" at bounding box center [784, 444] width 268 height 30
